Goal: Task Accomplishment & Management: Use online tool/utility

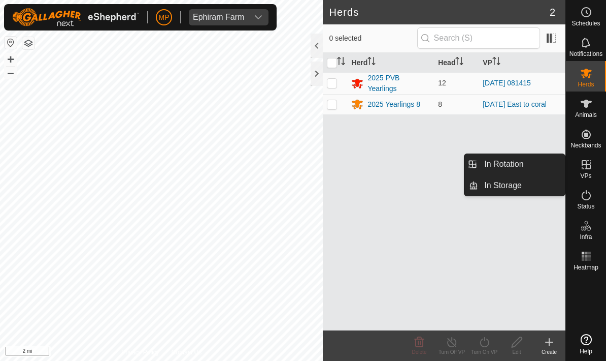
click at [532, 165] on link "In Rotation" at bounding box center [521, 164] width 87 height 20
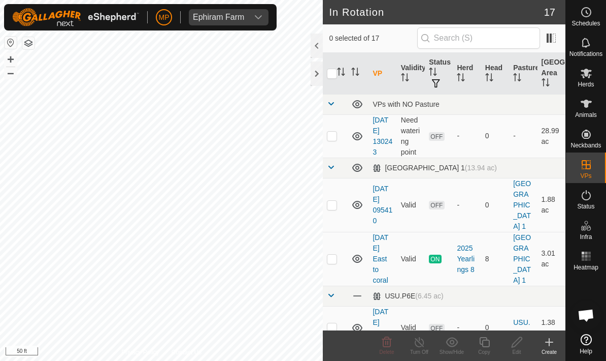
click at [547, 342] on icon at bounding box center [549, 342] width 12 height 12
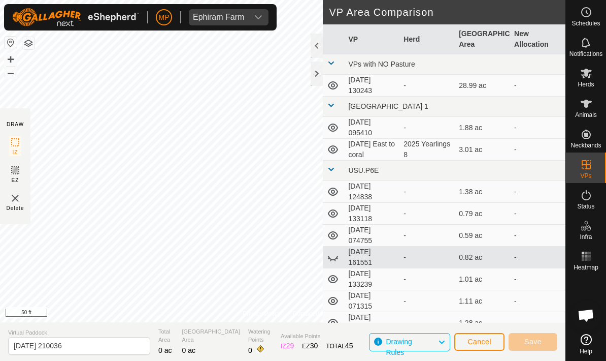
click at [485, 336] on button "Cancel" at bounding box center [479, 342] width 50 height 18
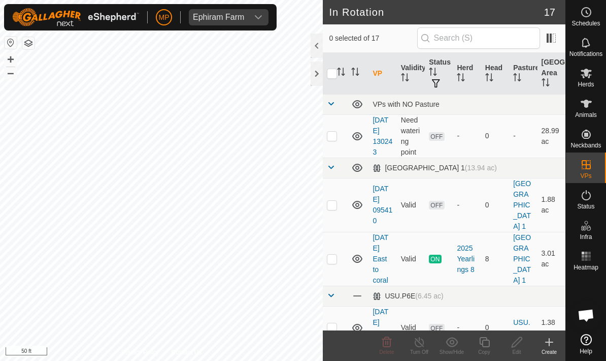
click at [551, 338] on icon at bounding box center [549, 342] width 12 height 12
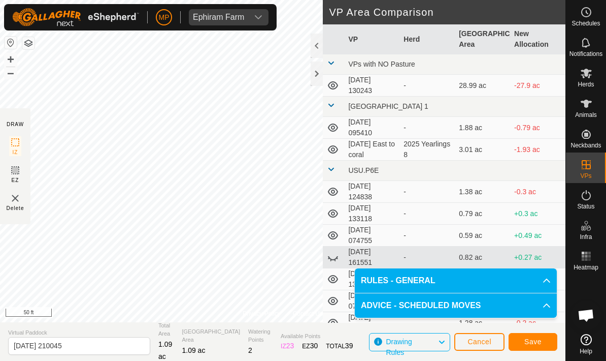
click at [538, 340] on span "Save" at bounding box center [533, 341] width 17 height 8
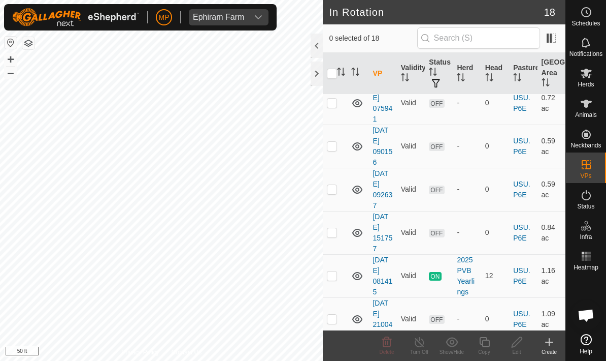
scroll to position [612, 0]
click at [343, 311] on td at bounding box center [335, 319] width 24 height 43
click at [391, 340] on icon at bounding box center [387, 341] width 10 height 10
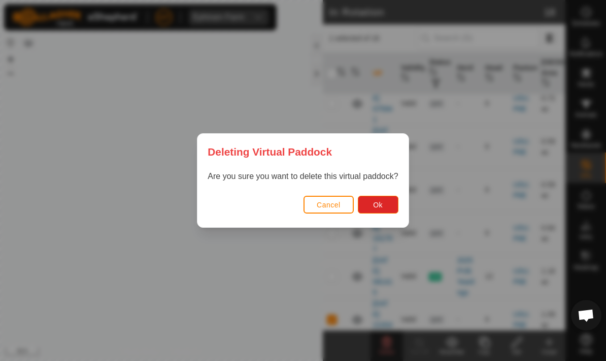
click at [385, 204] on button "Ok" at bounding box center [378, 204] width 41 height 18
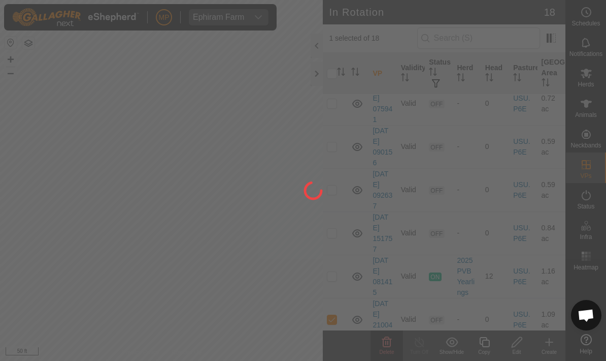
checkbox input "false"
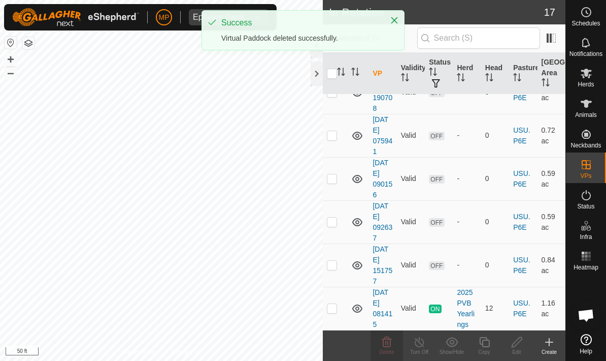
scroll to position [569, 0]
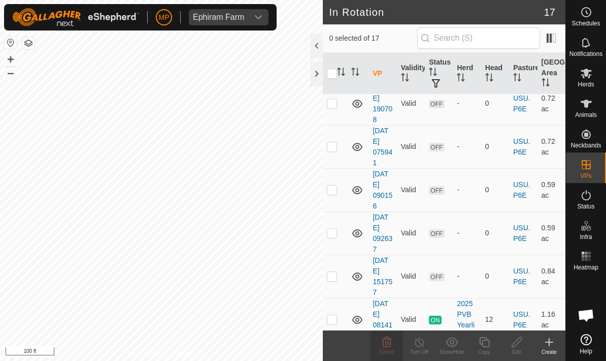
click at [547, 339] on icon at bounding box center [549, 342] width 12 height 12
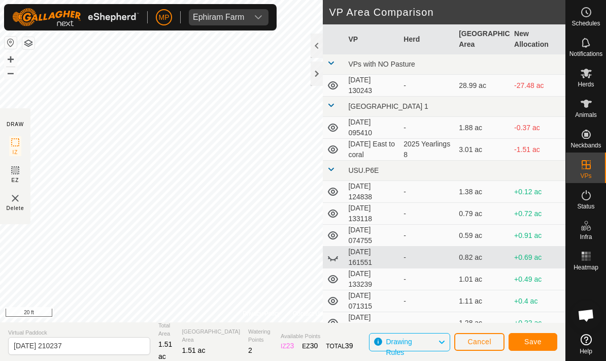
click at [537, 337] on span "Save" at bounding box center [533, 341] width 17 height 8
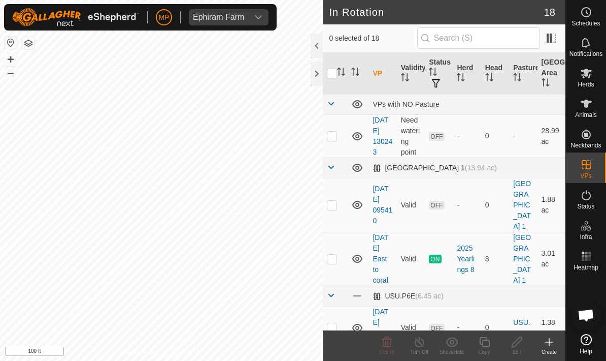
click at [589, 77] on icon at bounding box center [586, 74] width 11 height 10
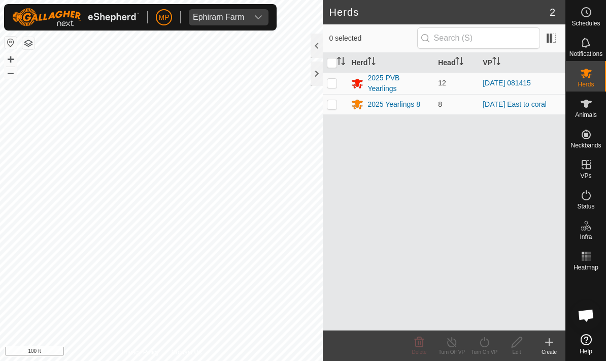
click at [336, 87] on p-checkbox at bounding box center [332, 83] width 10 height 8
checkbox input "true"
click at [485, 341] on icon at bounding box center [484, 342] width 13 height 12
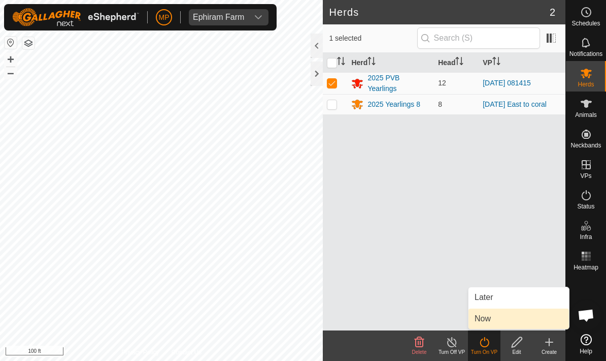
click at [503, 317] on link "Now" at bounding box center [519, 318] width 101 height 20
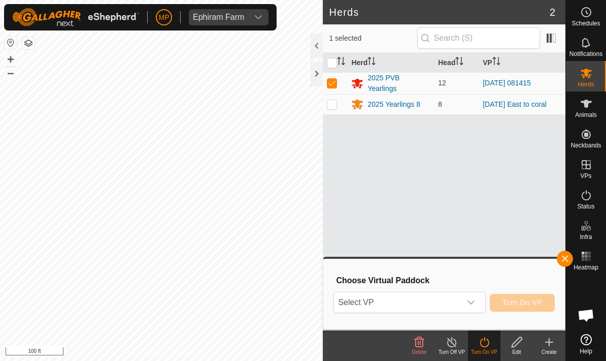
click at [479, 299] on div "dropdown trigger" at bounding box center [471, 302] width 20 height 20
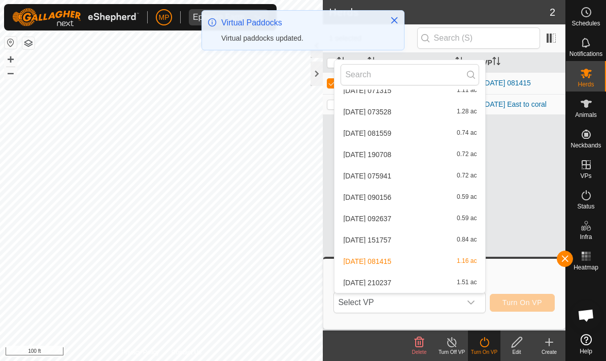
scroll to position [250, 0]
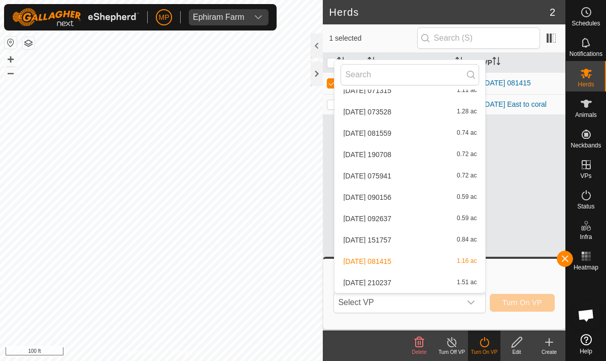
click at [449, 273] on li "[DATE] 210237 1.51 ac" at bounding box center [410, 282] width 151 height 20
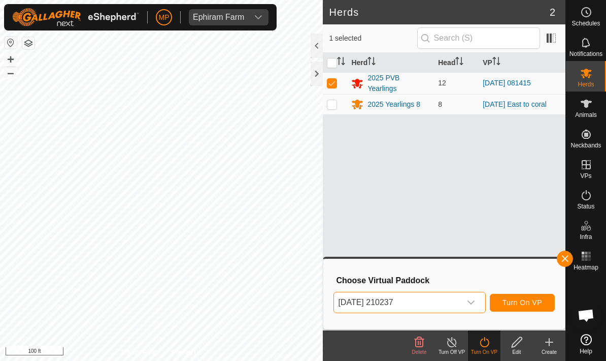
click at [535, 297] on button "Turn On VP" at bounding box center [522, 302] width 65 height 18
